Goal: Transaction & Acquisition: Download file/media

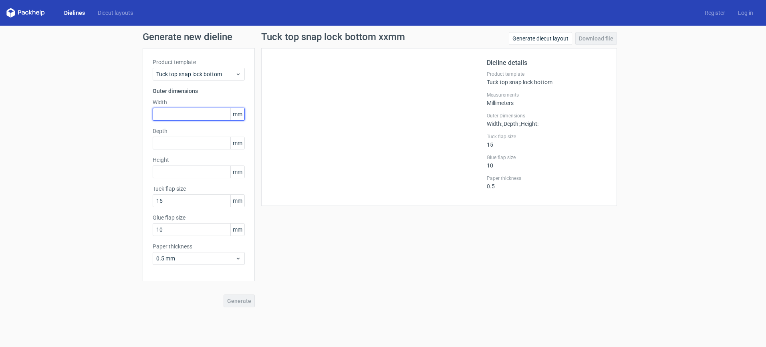
click at [204, 116] on input "text" at bounding box center [199, 114] width 92 height 13
click at [222, 71] on span "Tuck top snap lock bottom" at bounding box center [195, 74] width 79 height 8
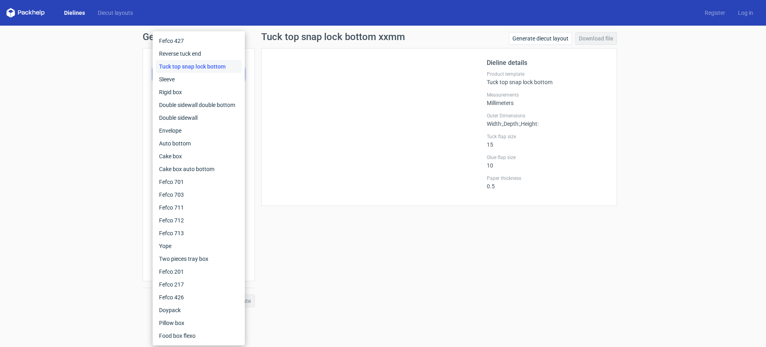
click at [213, 69] on div "Tuck top snap lock bottom" at bounding box center [199, 66] width 86 height 13
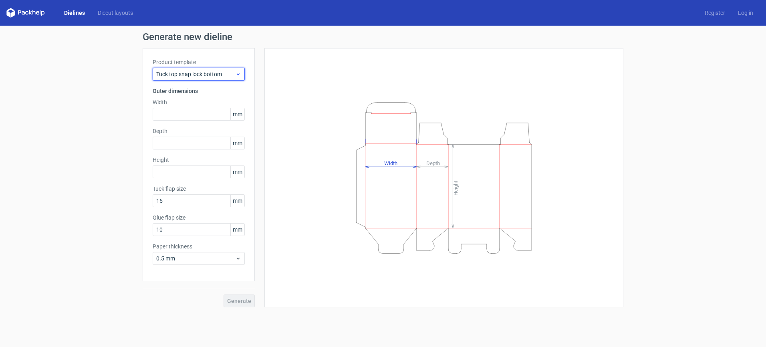
click at [206, 75] on span "Tuck top snap lock bottom" at bounding box center [195, 74] width 79 height 8
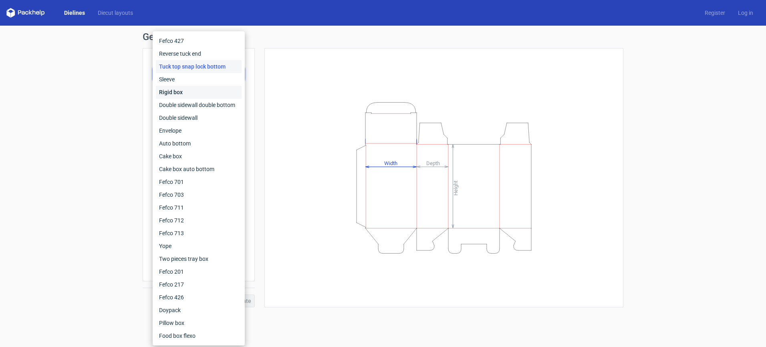
click at [204, 92] on div "Rigid box" at bounding box center [199, 92] width 86 height 13
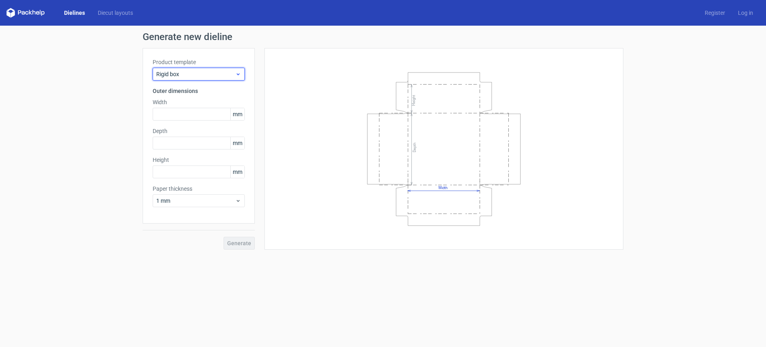
click at [209, 71] on span "Rigid box" at bounding box center [195, 74] width 79 height 8
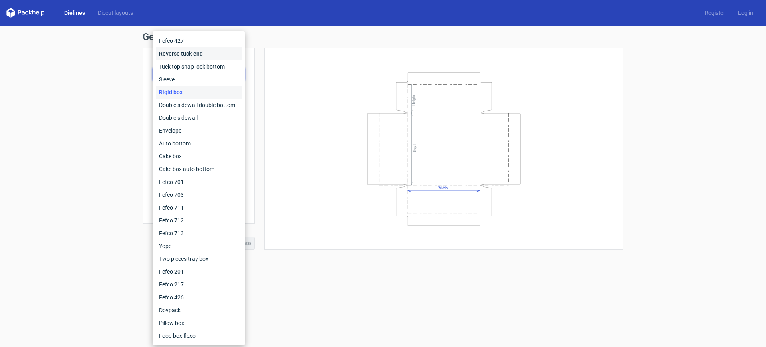
click at [207, 52] on div "Reverse tuck end" at bounding box center [199, 53] width 86 height 13
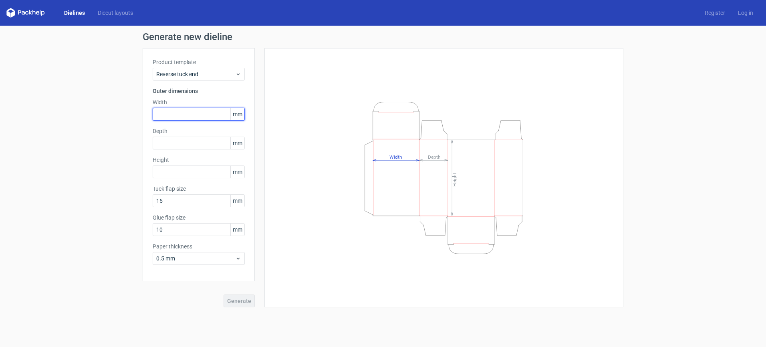
click at [190, 114] on input "text" at bounding box center [199, 114] width 92 height 13
type input "100"
type input "40"
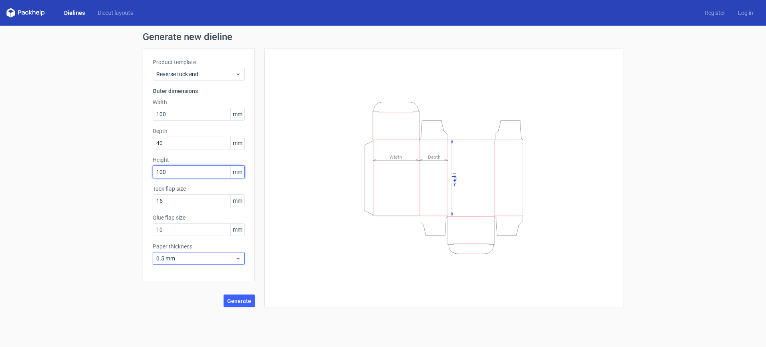
type input "100"
click at [218, 259] on span "0.5 mm" at bounding box center [195, 258] width 79 height 8
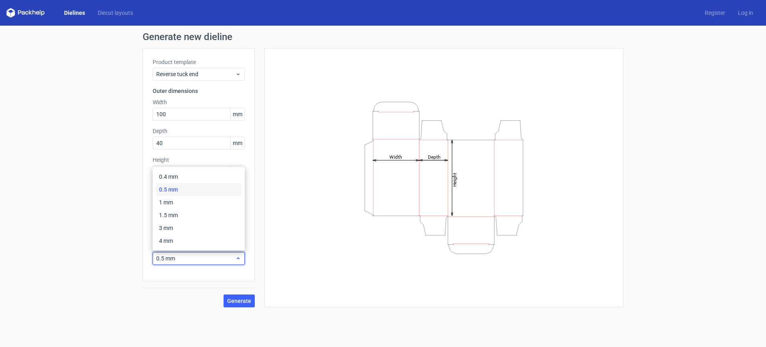
click at [218, 259] on span "0.5 mm" at bounding box center [195, 258] width 79 height 8
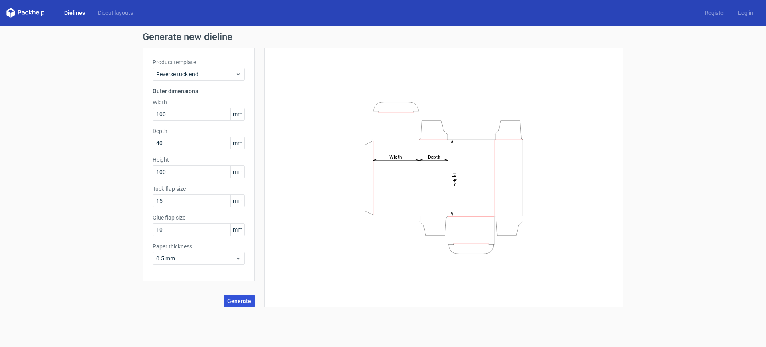
click at [241, 299] on span "Generate" at bounding box center [239, 301] width 24 height 6
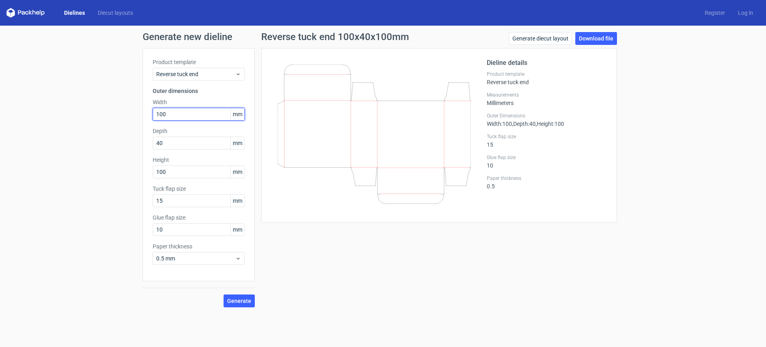
drag, startPoint x: 203, startPoint y: 116, endPoint x: 97, endPoint y: 113, distance: 106.6
click at [97, 113] on div "Generate new dieline Product template Reverse tuck end Outer dimensions Width 1…" at bounding box center [383, 170] width 766 height 288
type input "131"
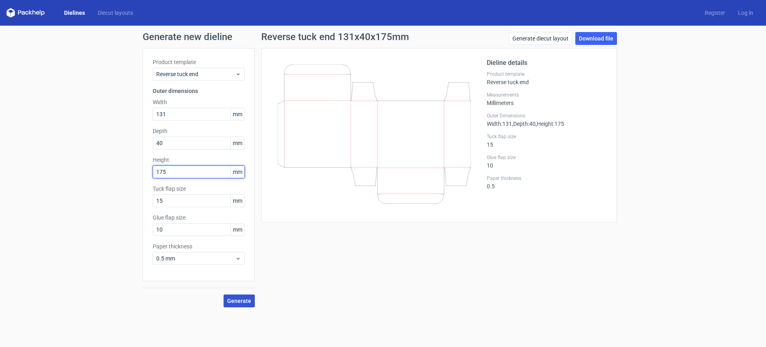
type input "175"
click at [246, 302] on span "Generate" at bounding box center [239, 301] width 24 height 6
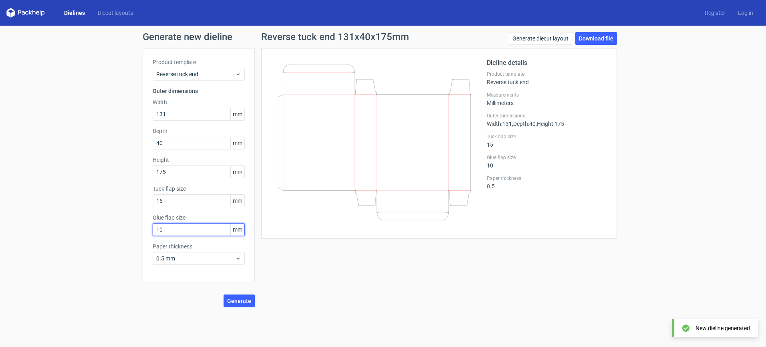
drag, startPoint x: 167, startPoint y: 227, endPoint x: 155, endPoint y: 228, distance: 12.9
click at [155, 228] on input "10" at bounding box center [199, 229] width 92 height 13
type input "25"
click at [240, 301] on span "Generate" at bounding box center [239, 301] width 24 height 6
drag, startPoint x: 179, startPoint y: 230, endPoint x: 163, endPoint y: 230, distance: 15.6
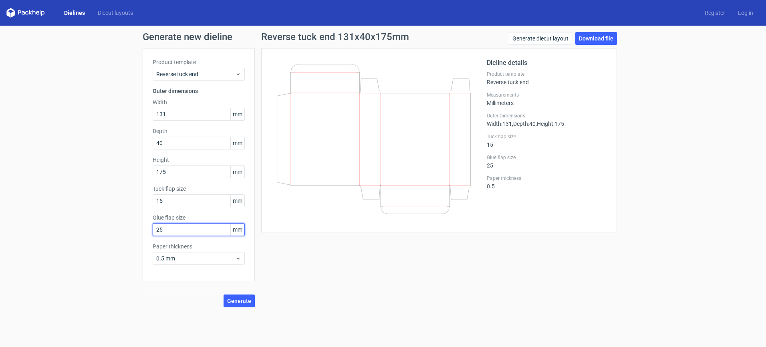
click at [163, 230] on input "25" at bounding box center [199, 229] width 92 height 13
click at [176, 229] on input "25" at bounding box center [199, 229] width 92 height 13
click at [416, 296] on div "Reverse tuck end 131x40x175mm Generate diecut layout Download file Dieline deta…" at bounding box center [439, 169] width 369 height 275
drag, startPoint x: 208, startPoint y: 201, endPoint x: 152, endPoint y: 204, distance: 55.7
click at [152, 204] on div "Product template Reverse tuck end Outer dimensions Width 131 mm Depth 40 mm Hei…" at bounding box center [199, 164] width 112 height 233
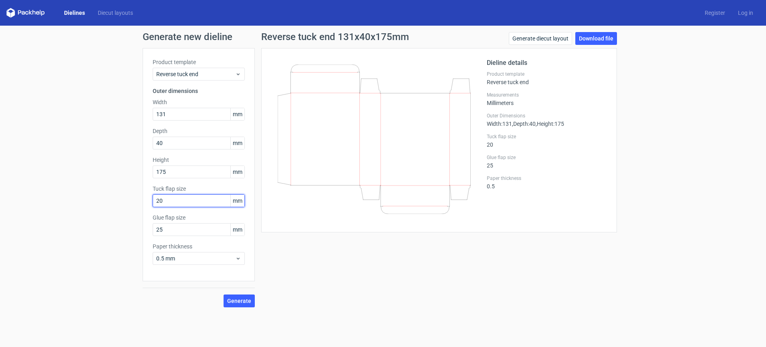
type input "20"
click at [224, 294] on button "Generate" at bounding box center [239, 300] width 31 height 13
drag, startPoint x: 187, startPoint y: 144, endPoint x: 152, endPoint y: 145, distance: 34.5
click at [153, 145] on input "40" at bounding box center [199, 143] width 92 height 13
drag, startPoint x: 182, startPoint y: 145, endPoint x: 109, endPoint y: 141, distance: 72.6
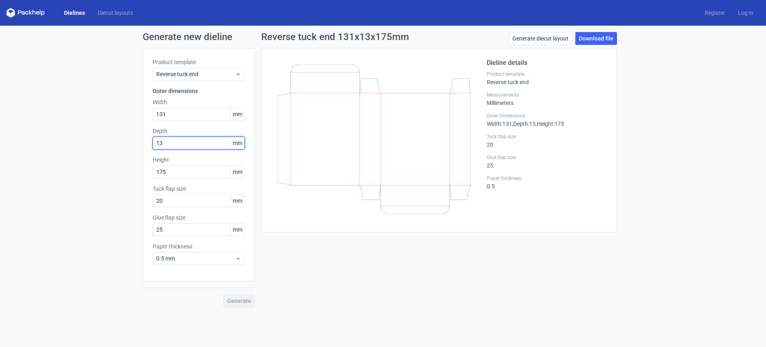
click at [109, 141] on div "Generate new dieline Product template Reverse tuck end Outer dimensions Width 1…" at bounding box center [383, 170] width 766 height 288
type input "43"
drag, startPoint x: 335, startPoint y: 256, endPoint x: 321, endPoint y: 257, distance: 13.3
click at [334, 256] on div "Reverse tuck end 131x43x175mm Generate diecut layout Download file Dieline deta…" at bounding box center [439, 169] width 369 height 275
click at [249, 304] on span "Generate" at bounding box center [239, 301] width 24 height 6
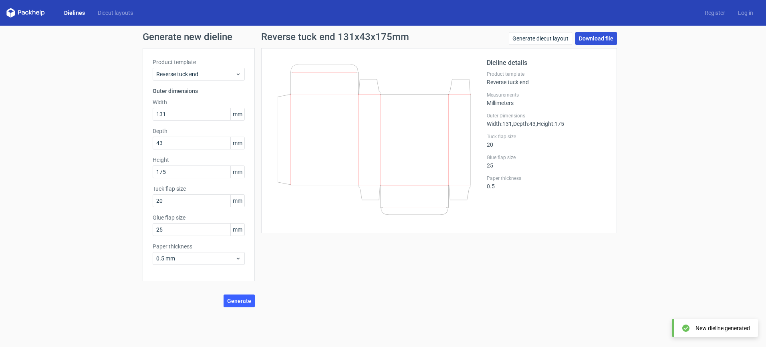
click at [591, 35] on link "Download file" at bounding box center [596, 38] width 42 height 13
click at [190, 203] on input "20" at bounding box center [199, 200] width 92 height 13
drag, startPoint x: 186, startPoint y: 239, endPoint x: 175, endPoint y: 233, distance: 12.7
click at [175, 233] on div "Product template Reverse tuck end Outer dimensions Width 131 mm Depth 43 mm Hei…" at bounding box center [199, 164] width 112 height 233
drag, startPoint x: 177, startPoint y: 232, endPoint x: 125, endPoint y: 224, distance: 52.3
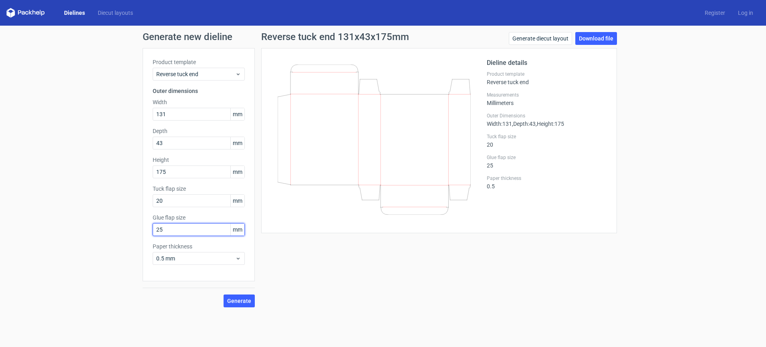
click at [125, 224] on div "Generate new dieline Product template Reverse tuck end Outer dimensions Width 1…" at bounding box center [383, 170] width 766 height 288
type input "0"
click at [242, 301] on span "Generate" at bounding box center [239, 301] width 24 height 6
click at [591, 34] on link "Download file" at bounding box center [596, 38] width 42 height 13
drag, startPoint x: 171, startPoint y: 232, endPoint x: 145, endPoint y: 229, distance: 25.8
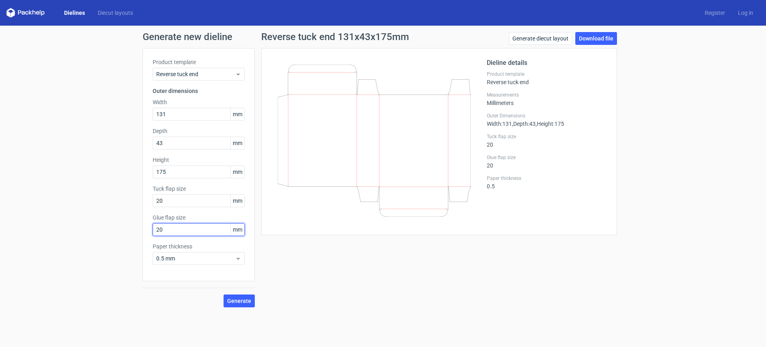
click at [144, 229] on div "Product template Reverse tuck end Outer dimensions Width 131 mm Depth 43 mm Hei…" at bounding box center [199, 164] width 112 height 233
click at [244, 301] on span "Generate" at bounding box center [239, 301] width 24 height 6
drag, startPoint x: 175, startPoint y: 233, endPoint x: 109, endPoint y: 207, distance: 70.7
click at [107, 224] on div "Generate new dieline Product template Reverse tuck end Outer dimensions Width 1…" at bounding box center [383, 170] width 766 height 288
type input "18"
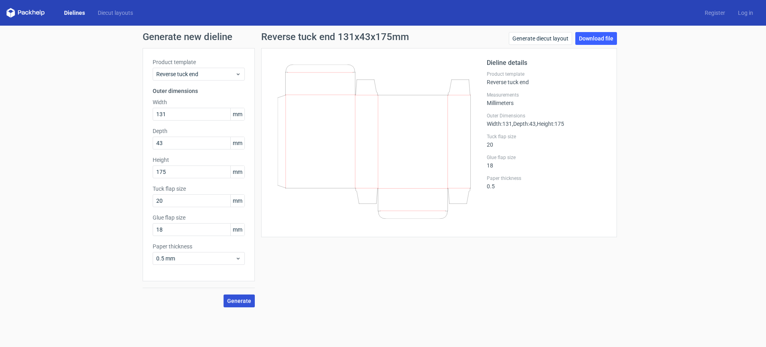
click at [246, 299] on span "Generate" at bounding box center [239, 301] width 24 height 6
click at [599, 36] on link "Download file" at bounding box center [596, 38] width 42 height 13
